Goal: Find specific page/section: Find specific page/section

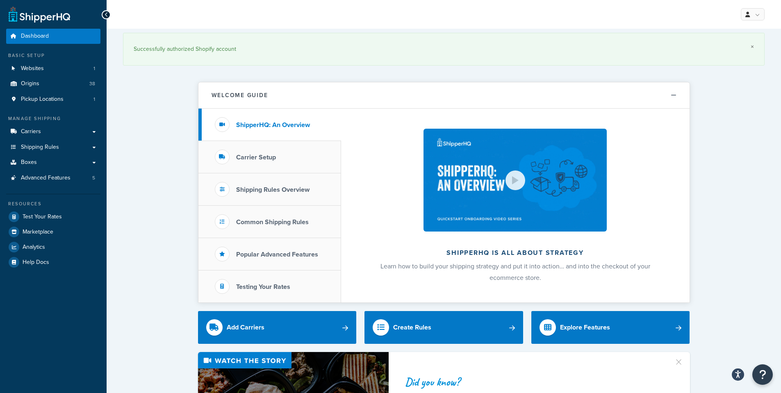
click at [751, 47] on link "×" at bounding box center [752, 46] width 3 height 7
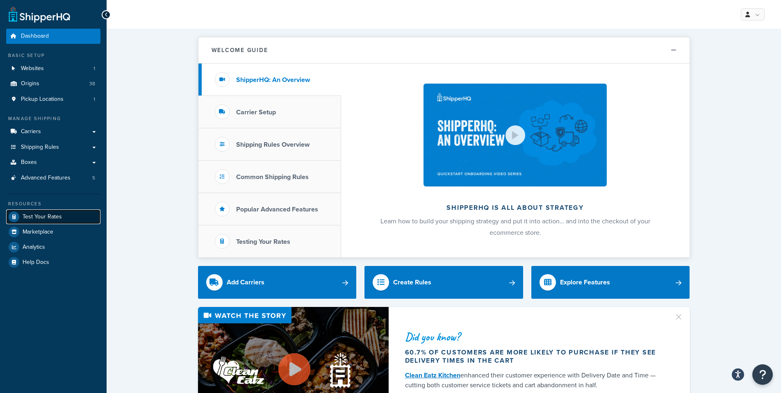
click at [32, 218] on span "Test Your Rates" at bounding box center [42, 217] width 39 height 7
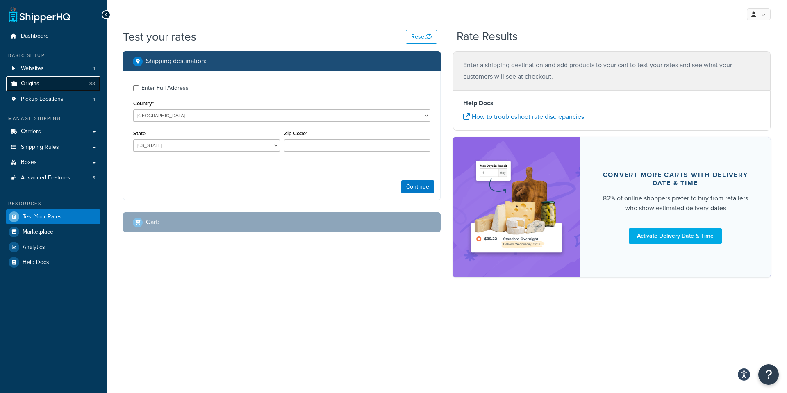
click at [32, 86] on span "Origins" at bounding box center [30, 83] width 18 height 7
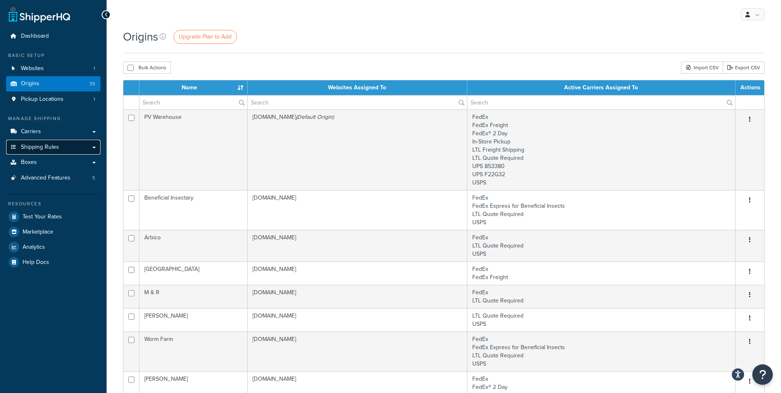
click at [46, 146] on span "Shipping Rules" at bounding box center [40, 147] width 38 height 7
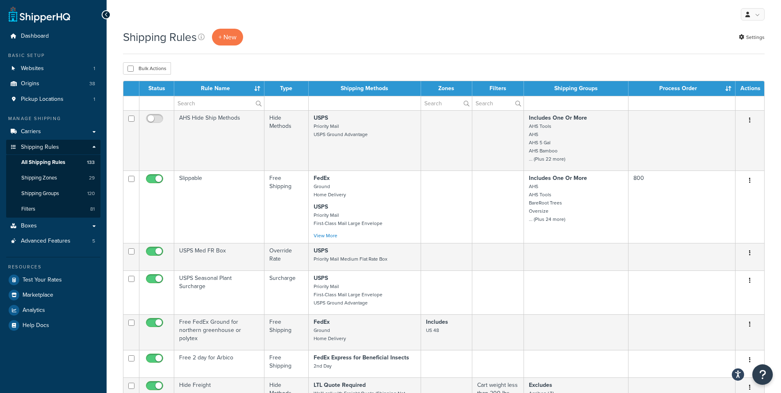
click at [215, 87] on th "Rule Name" at bounding box center [219, 88] width 90 height 15
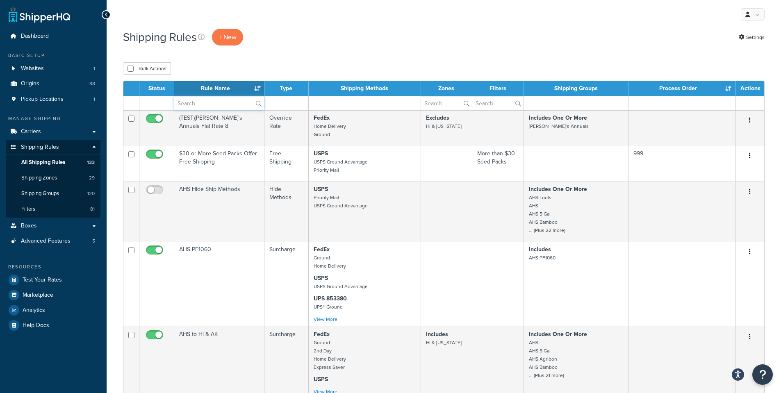
click at [215, 102] on input "text" at bounding box center [219, 103] width 90 height 14
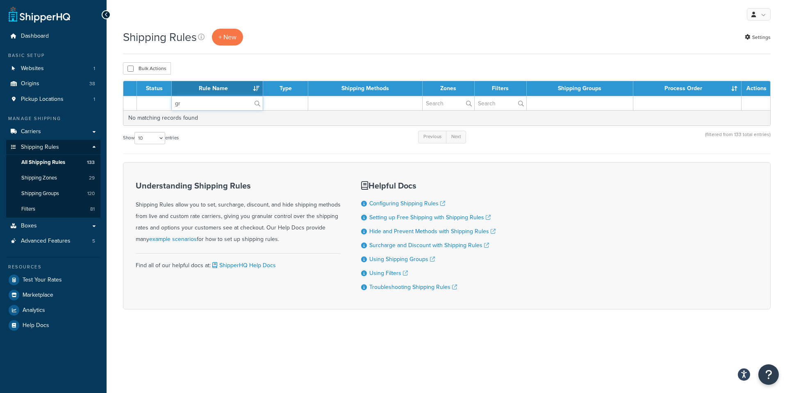
type input "g"
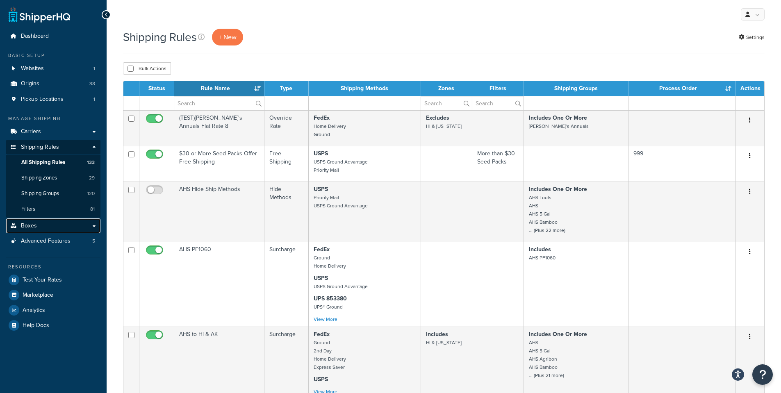
click at [42, 227] on link "Boxes" at bounding box center [53, 225] width 94 height 15
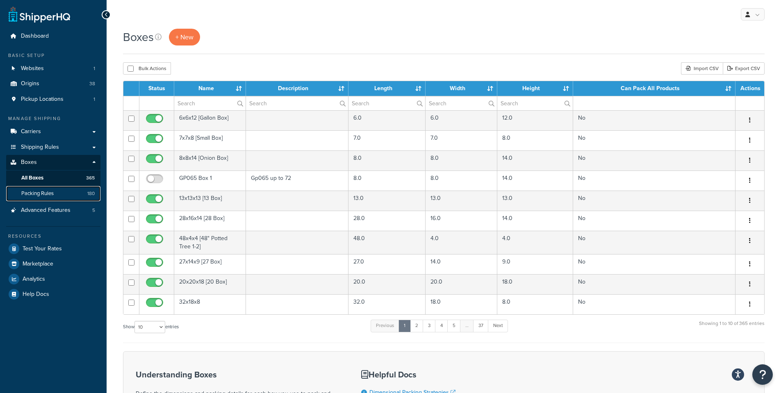
click at [42, 193] on span "Packing Rules" at bounding box center [37, 193] width 32 height 7
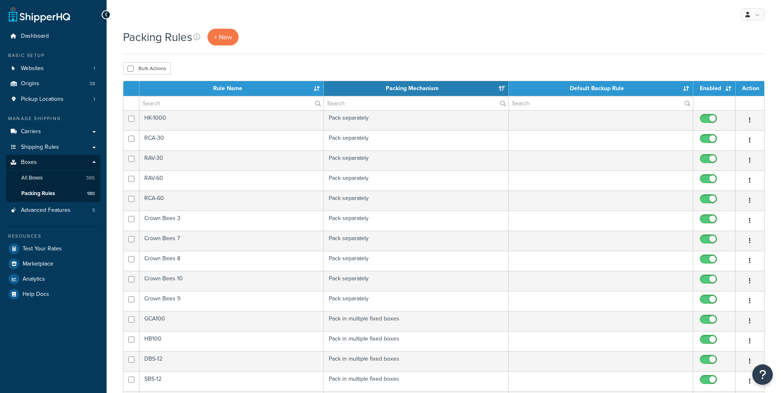
select select "15"
click at [194, 104] on input "text" at bounding box center [231, 103] width 184 height 14
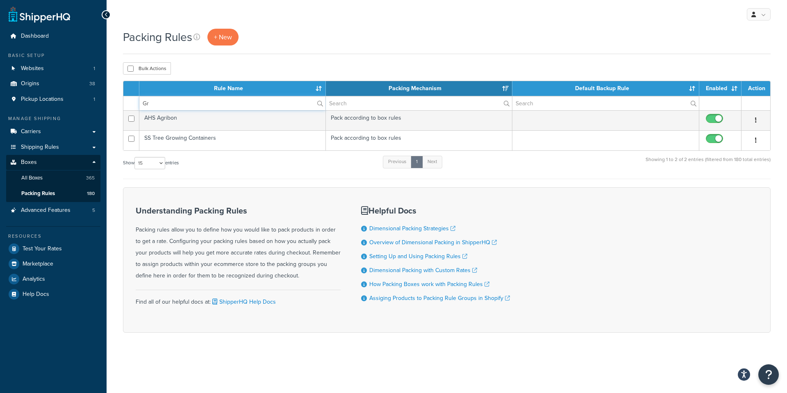
type input "G"
